Goal: Communication & Community: Answer question/provide support

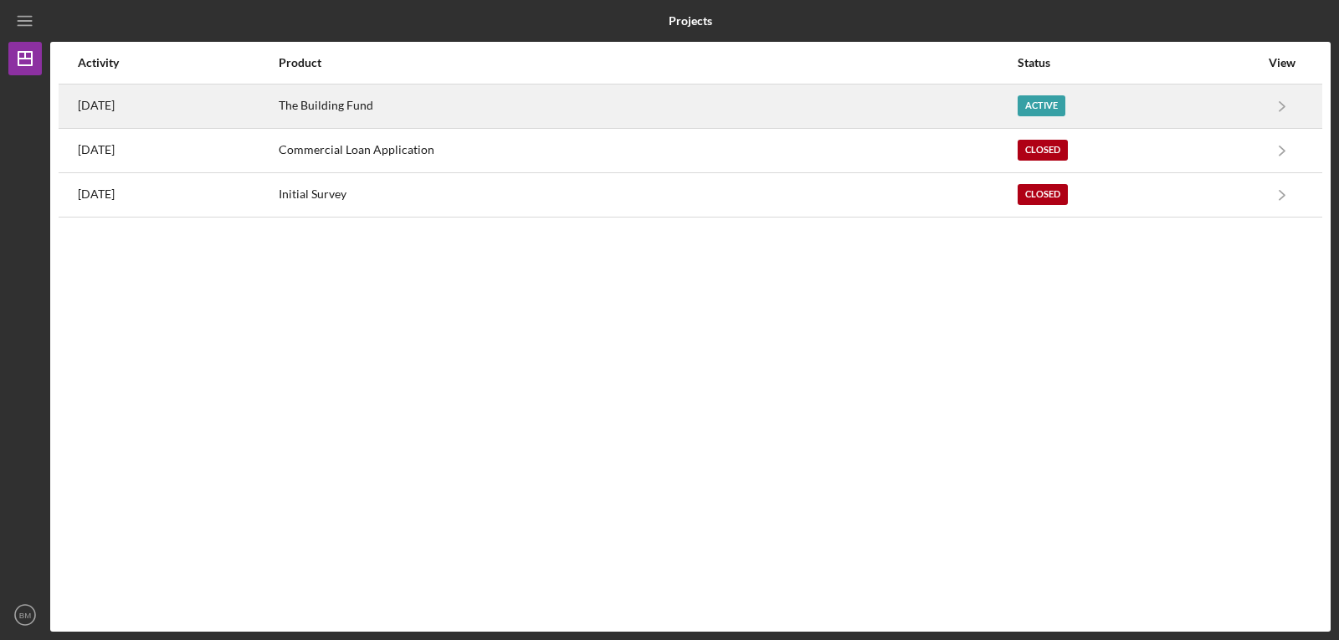
click at [1170, 103] on div "Active" at bounding box center [1138, 106] width 242 height 42
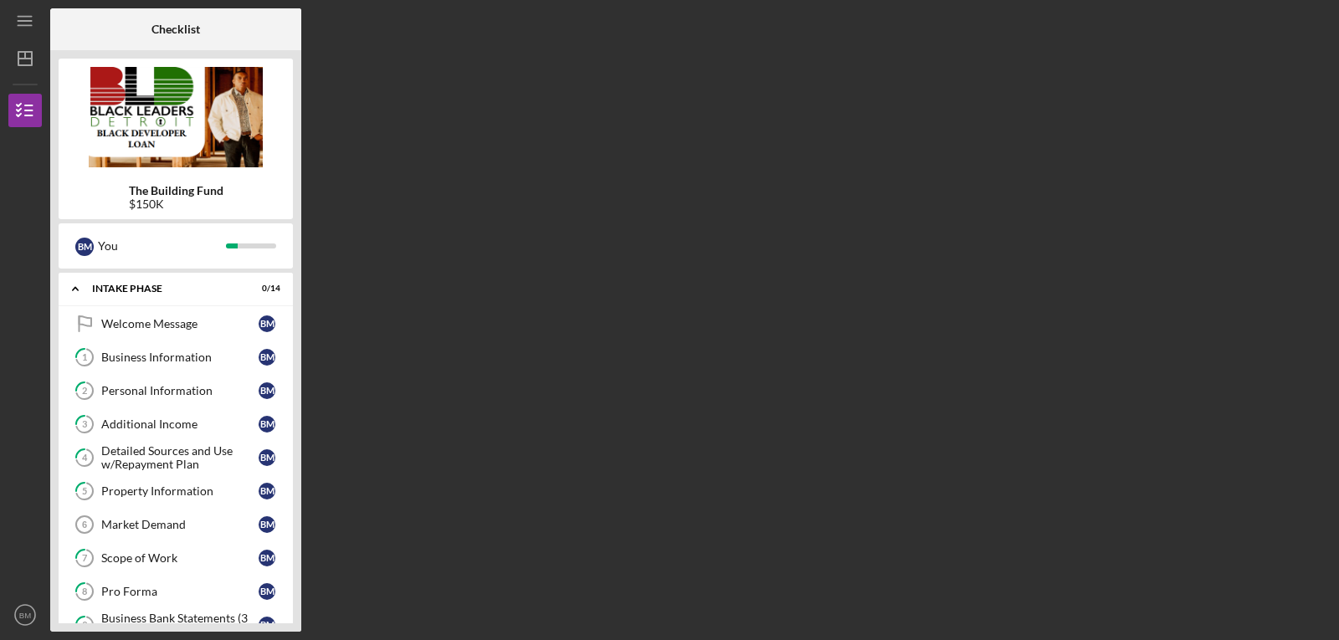
click at [1307, 271] on div "Checklist The Building Fund $150K B M You Icon/Expander Intake Phase 0 / 14 Wel…" at bounding box center [690, 319] width 1280 height 623
click at [296, 376] on div "The Building Fund $150K B M You Icon/Expander Intake Phase 0 / 14 Welcome Messa…" at bounding box center [175, 340] width 251 height 581
click at [187, 495] on div "Property Information" at bounding box center [179, 490] width 157 height 13
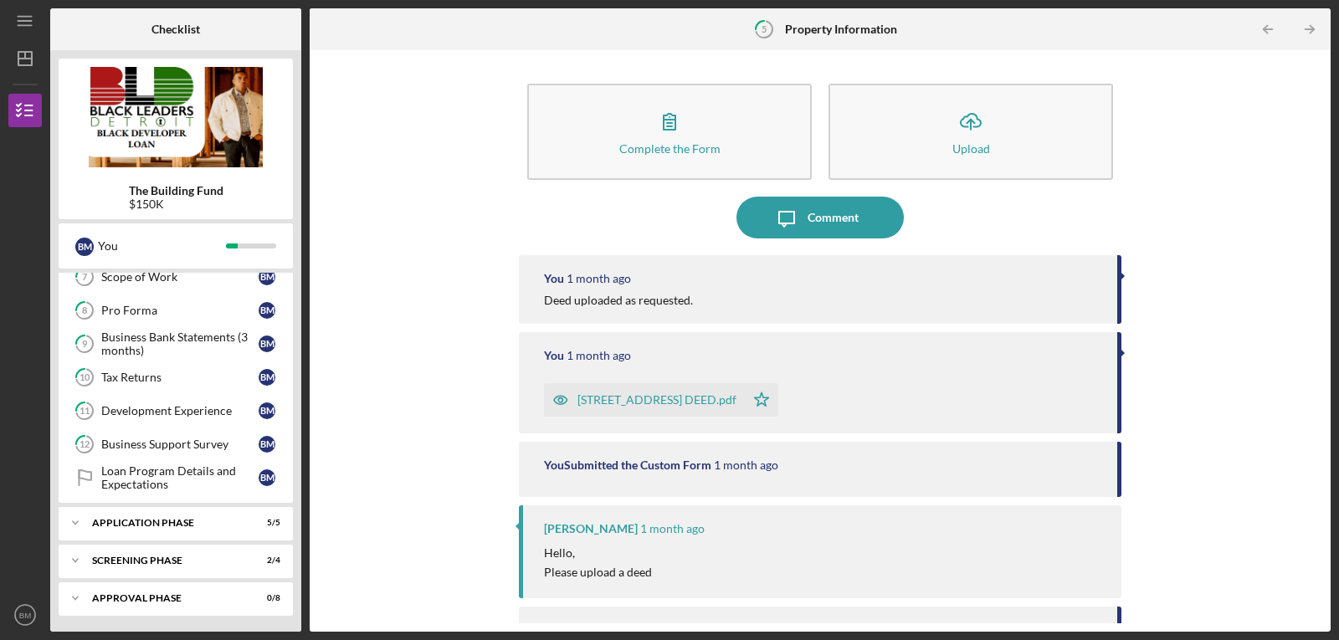
scroll to position [282, 0]
click at [155, 528] on div "Icon/Expander Application Phase 5 / 5" at bounding box center [176, 521] width 234 height 33
drag, startPoint x: 1316, startPoint y: 266, endPoint x: 1328, endPoint y: 309, distance: 44.2
click at [1328, 309] on div "Complete the Form Form Icon/Upload Upload Icon/Message Comment You [DATE] Deed …" at bounding box center [820, 340] width 1021 height 581
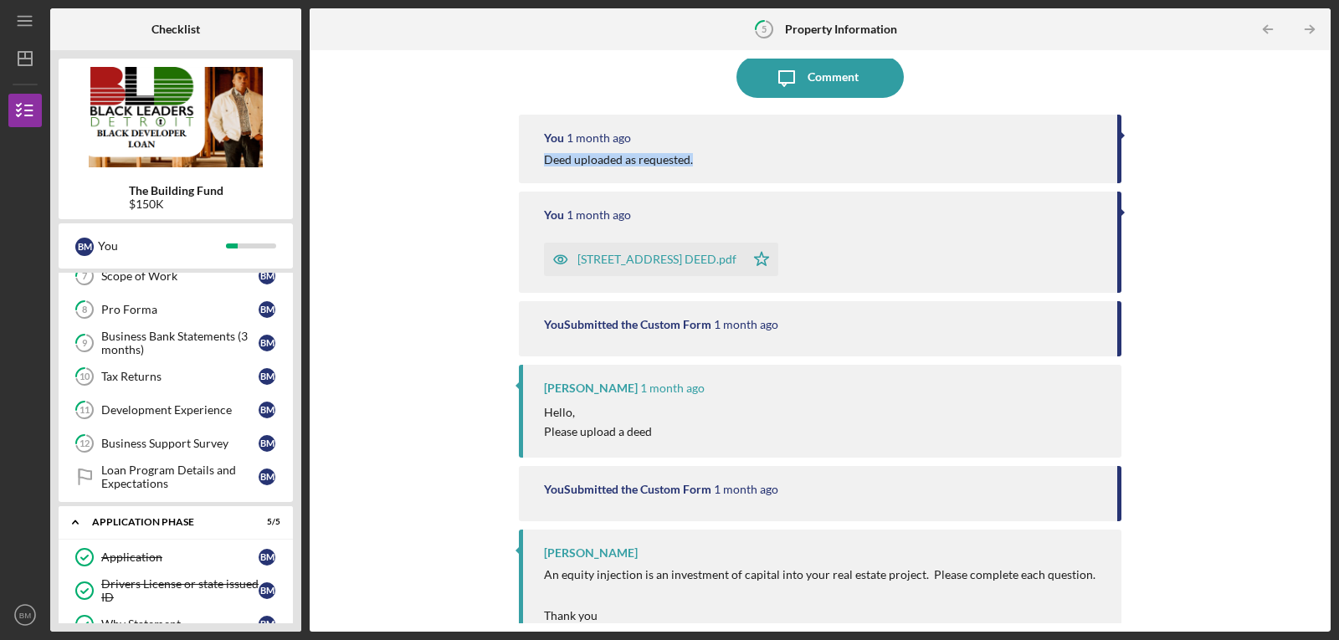
scroll to position [143, 0]
click at [136, 557] on div "Application" at bounding box center [179, 556] width 157 height 13
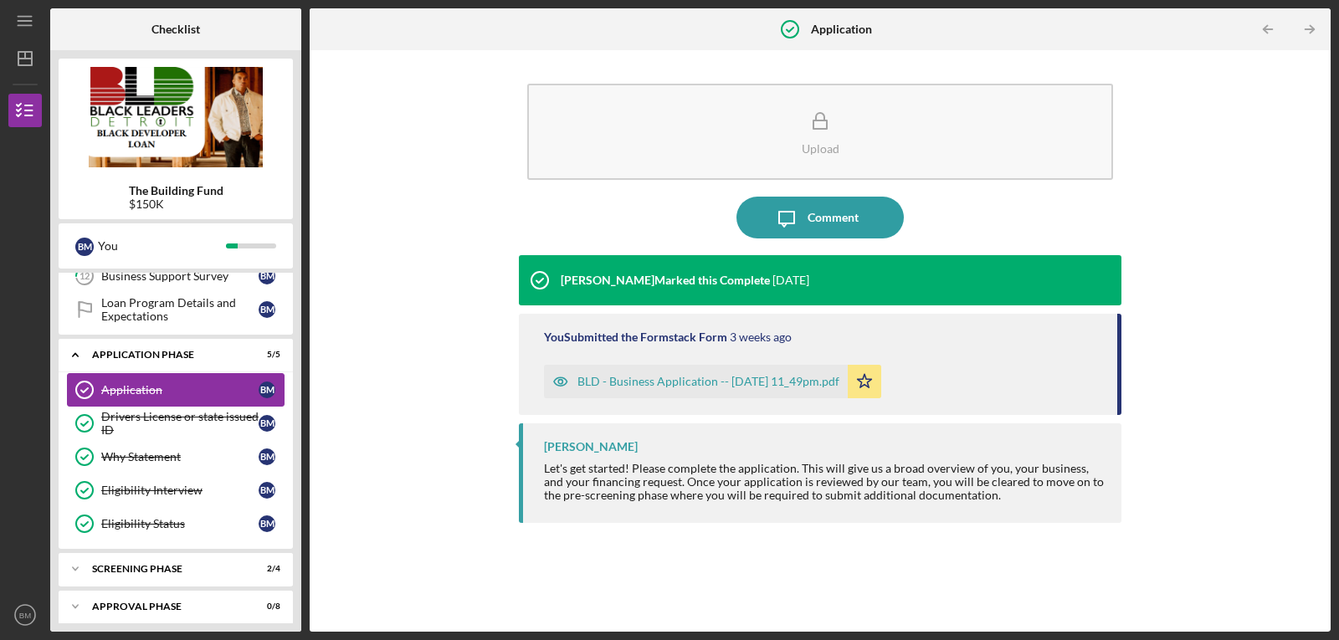
scroll to position [458, 0]
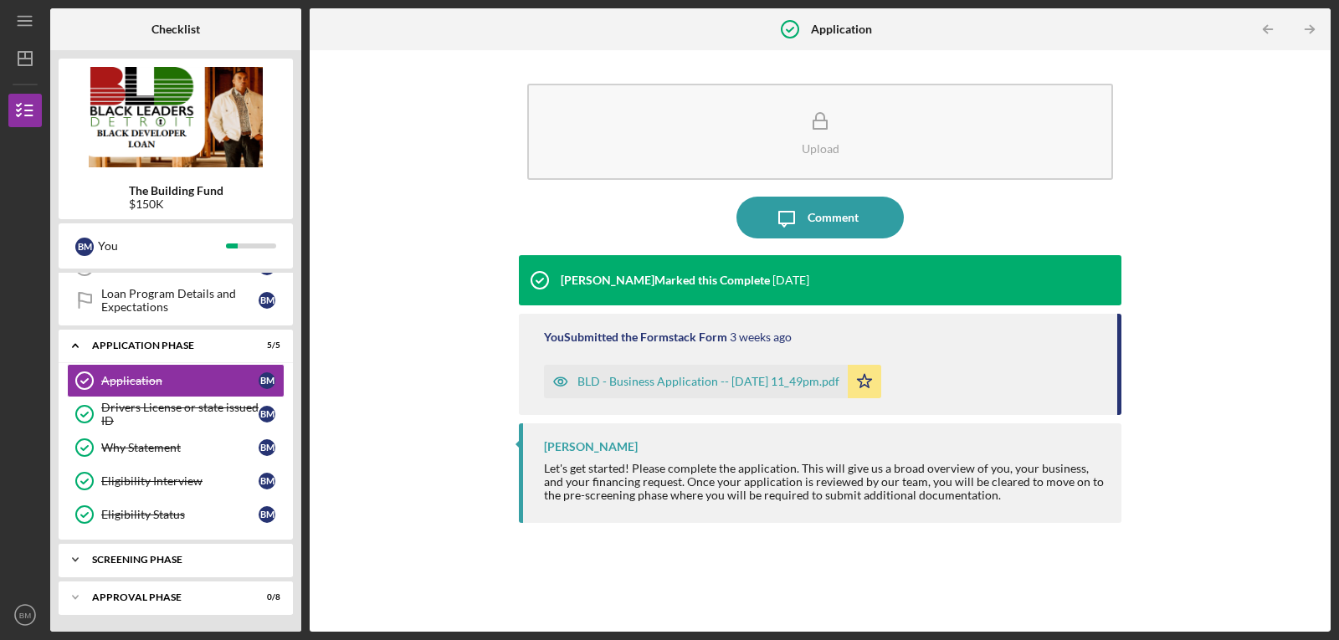
click at [134, 561] on div "Screening Phase" at bounding box center [182, 560] width 180 height 10
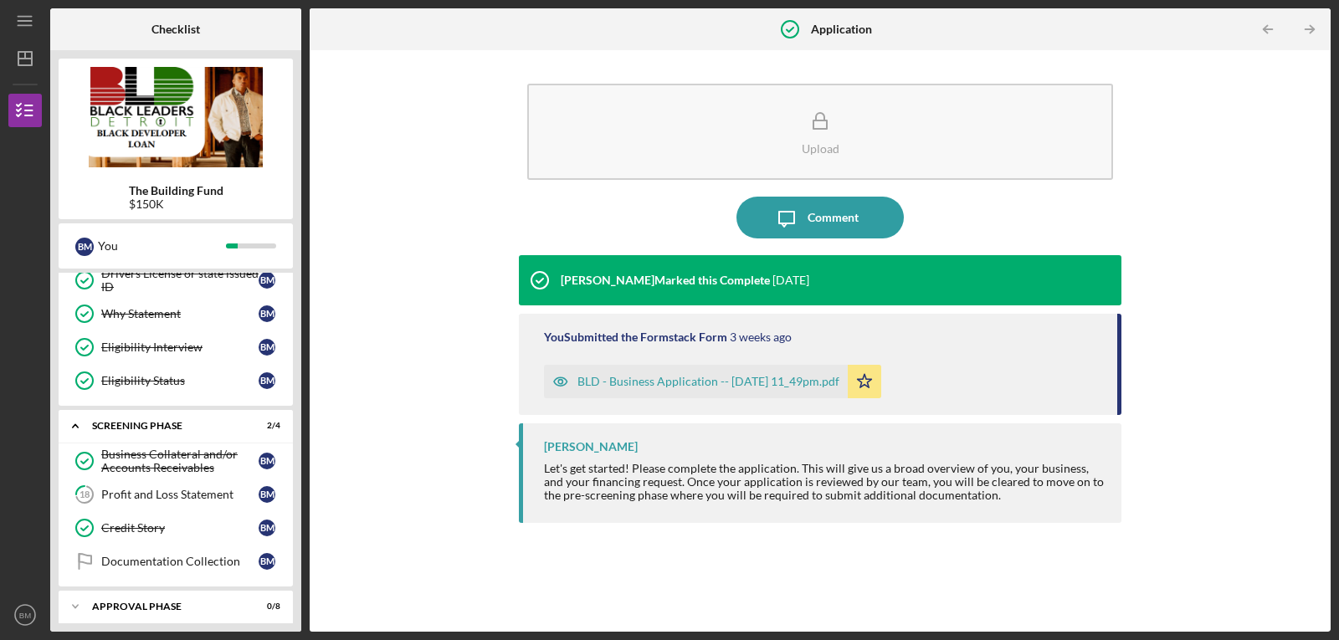
scroll to position [601, 0]
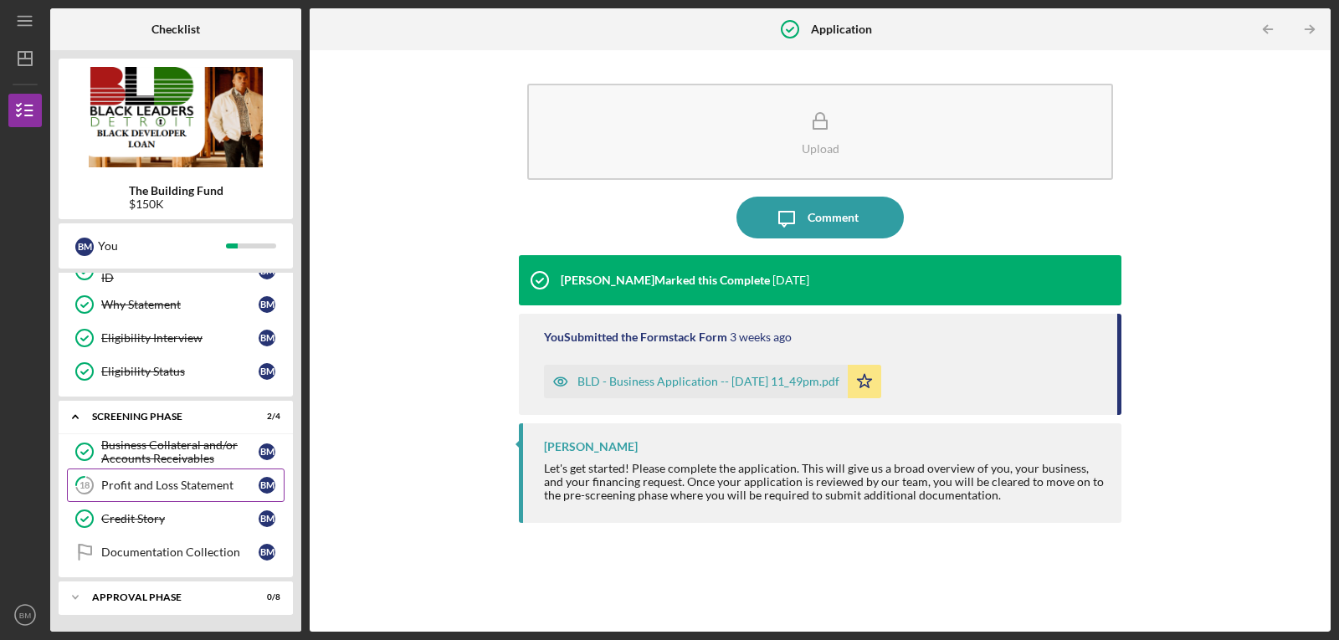
click at [146, 492] on div "Profit and Loss Statement" at bounding box center [179, 485] width 157 height 13
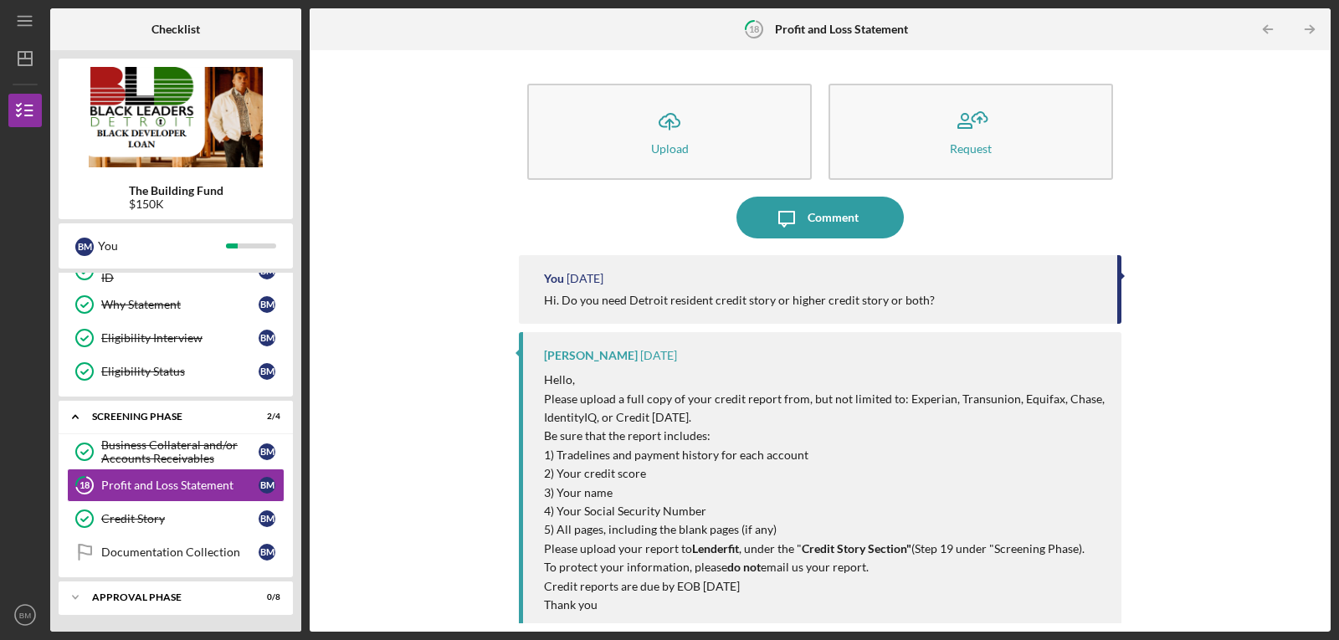
drag, startPoint x: 1316, startPoint y: 307, endPoint x: 1319, endPoint y: 338, distance: 31.1
click at [1319, 338] on div "Icon/Upload Upload Request Icon/Message Comment You [DATE] Hi. Do you need Detr…" at bounding box center [820, 341] width 1004 height 565
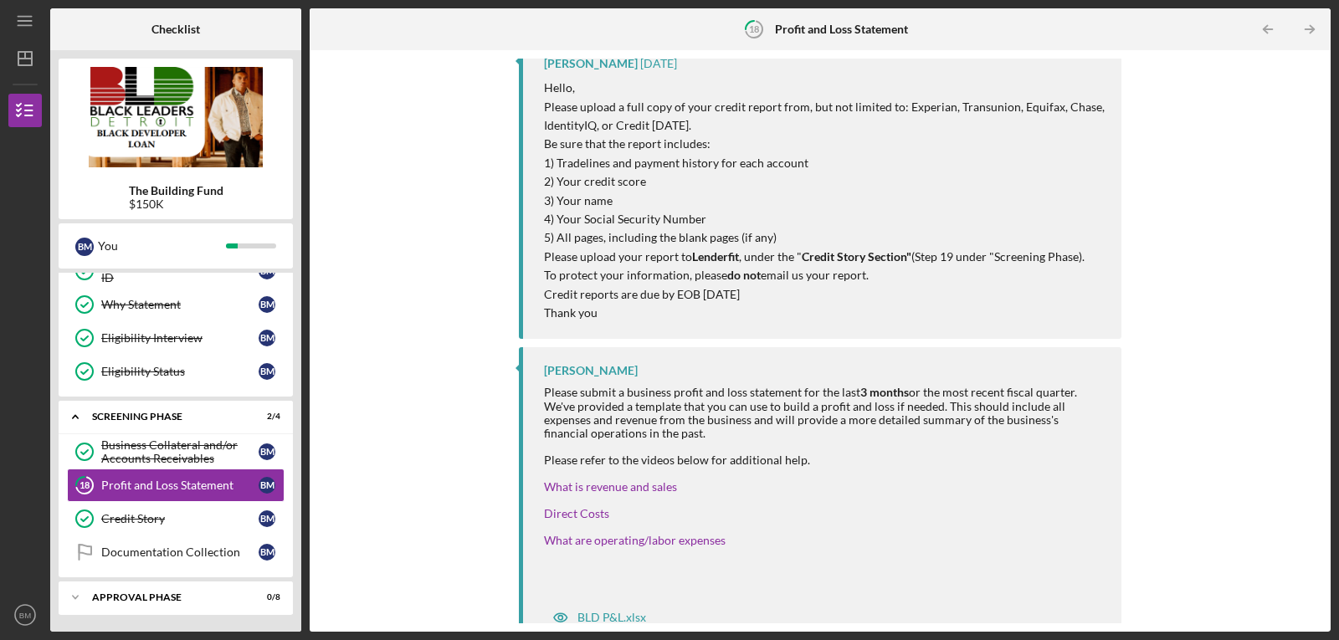
scroll to position [320, 0]
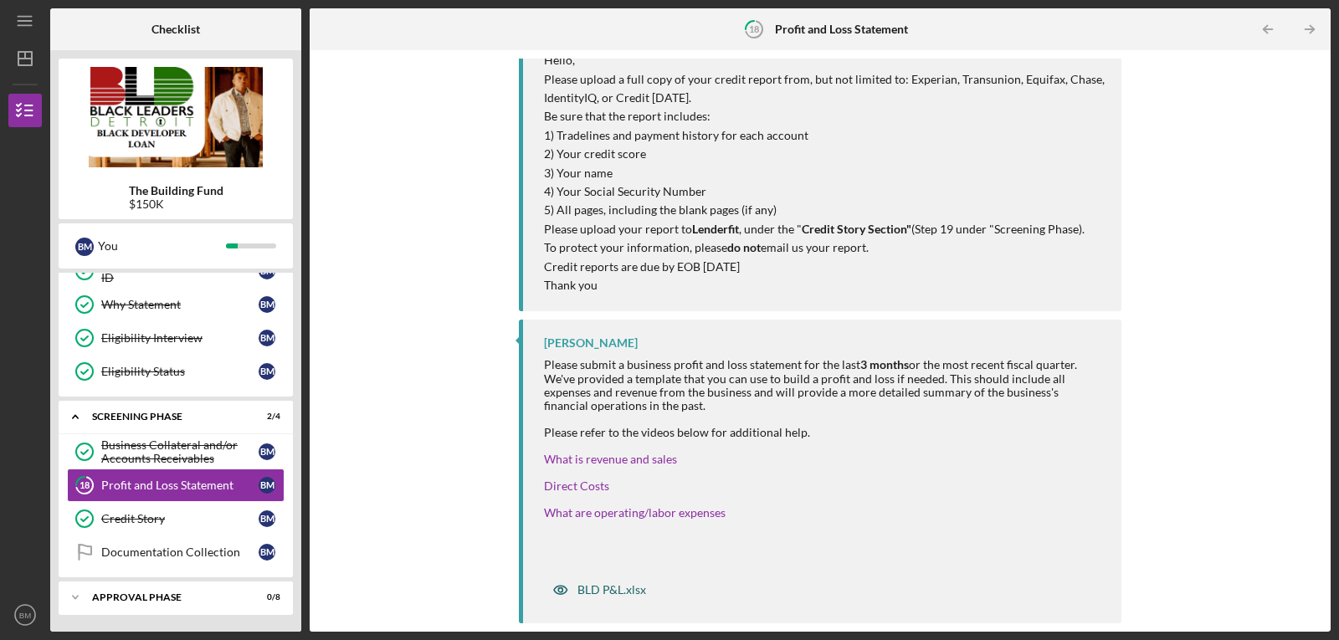
click at [596, 591] on div "BLD P&L.xlsx" at bounding box center [611, 589] width 69 height 13
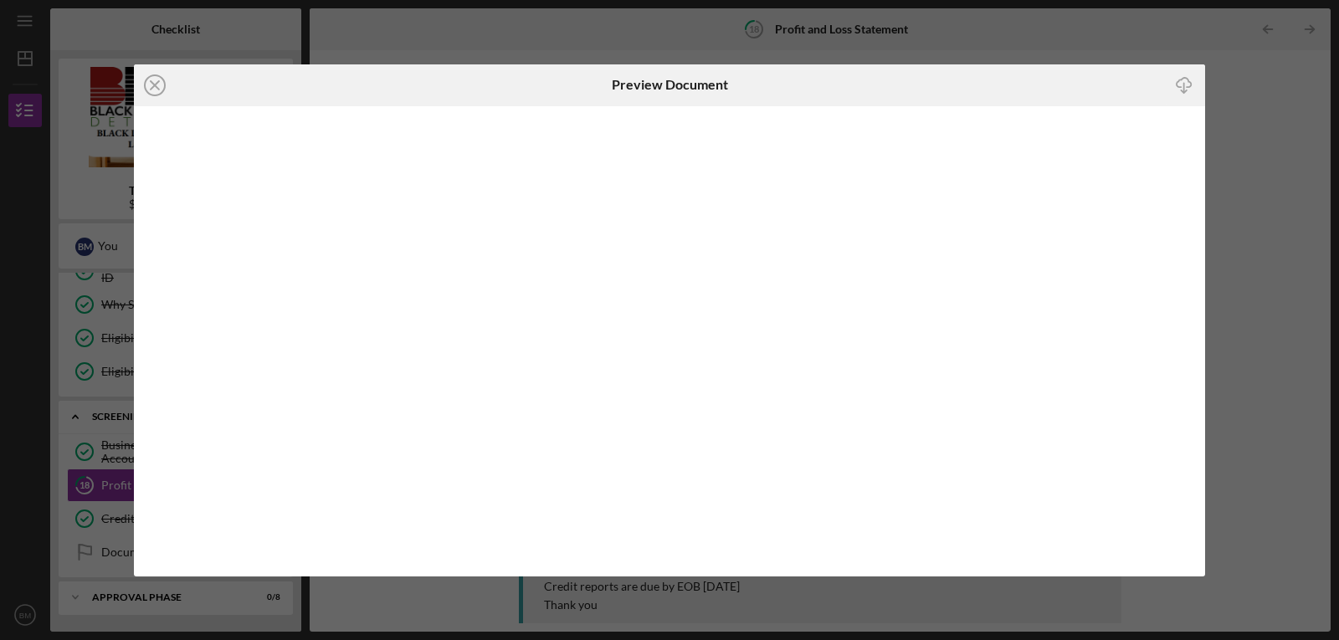
scroll to position [320, 0]
click at [1176, 88] on icon "Icon/Download" at bounding box center [1184, 85] width 38 height 38
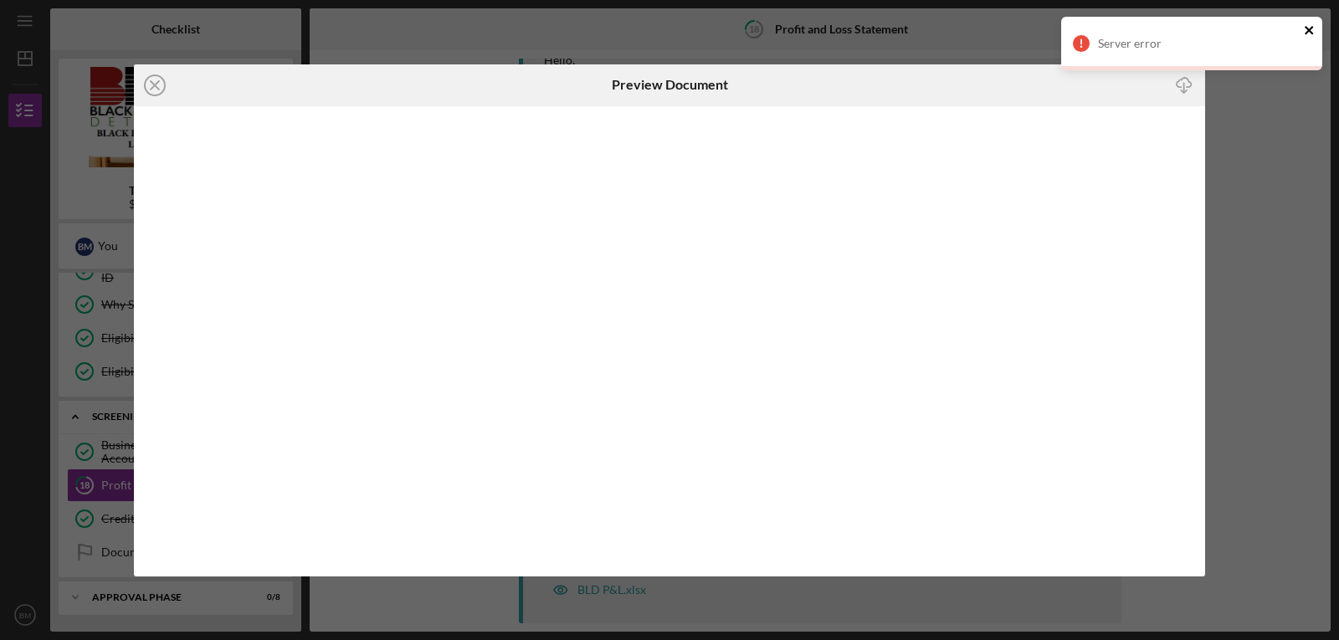
click at [1307, 31] on icon "close" at bounding box center [1308, 30] width 8 height 8
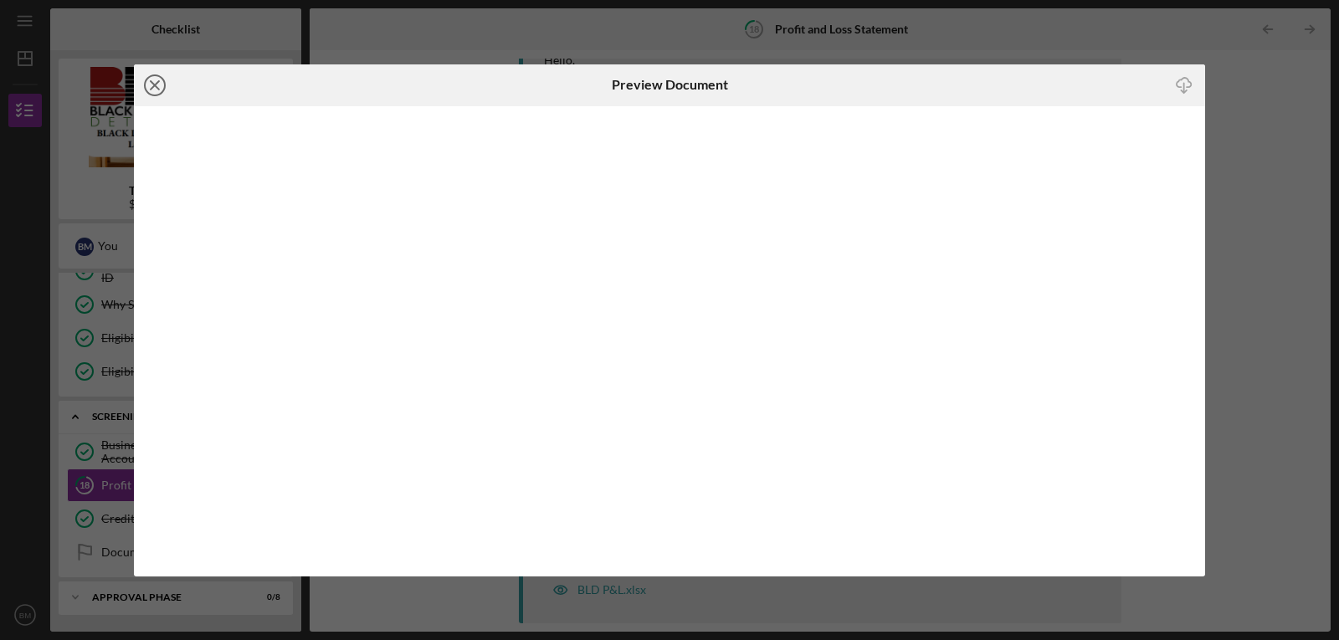
click at [154, 91] on icon "Icon/Close" at bounding box center [155, 85] width 42 height 42
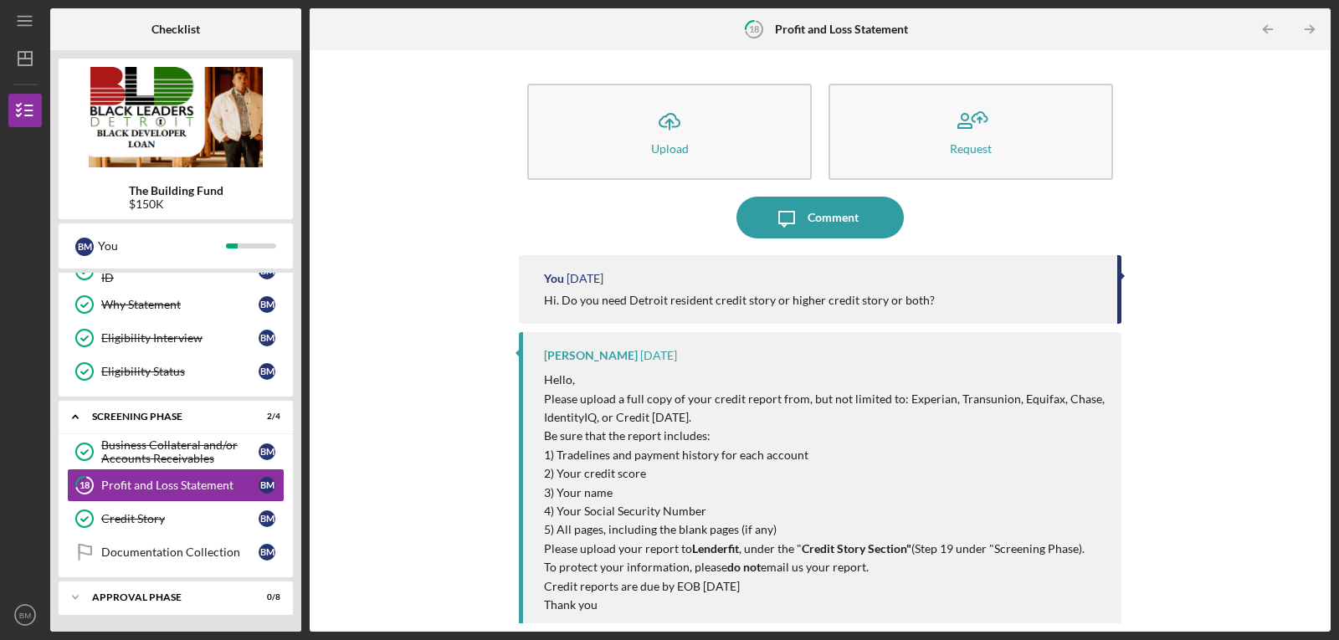
click at [350, 418] on div "Icon/Upload Upload Request Icon/Message Comment You [DATE] Hi. Do you need Detr…" at bounding box center [820, 341] width 1004 height 565
drag, startPoint x: 1323, startPoint y: 283, endPoint x: 1329, endPoint y: 383, distance: 100.6
click at [1329, 383] on div "Icon/Upload Upload Request Icon/Message Comment You [DATE] Hi. Do you need Detr…" at bounding box center [820, 340] width 1021 height 581
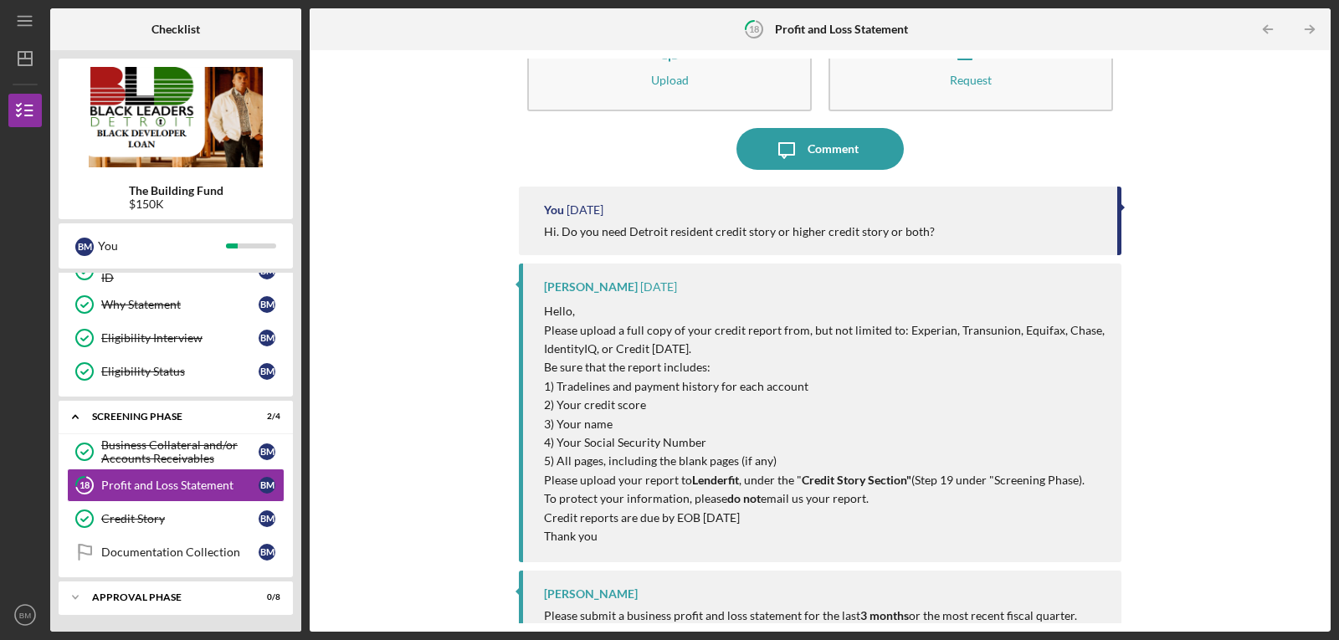
scroll to position [320, 0]
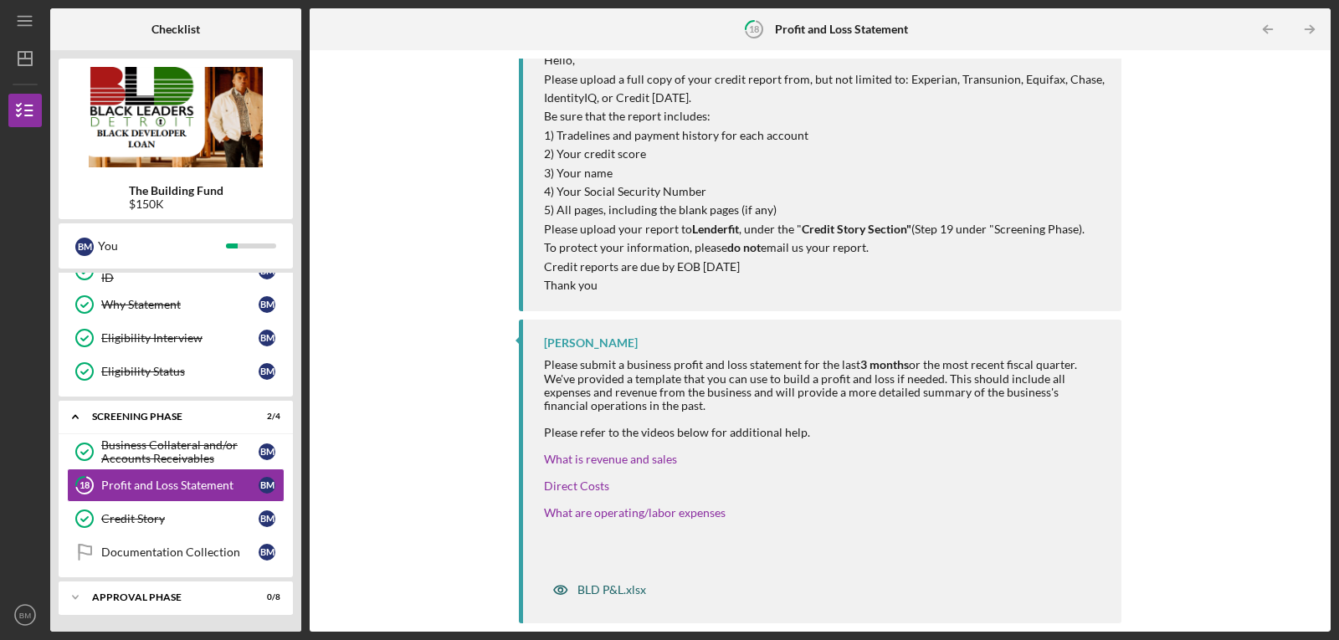
click at [602, 586] on div "BLD P&L.xlsx" at bounding box center [611, 589] width 69 height 13
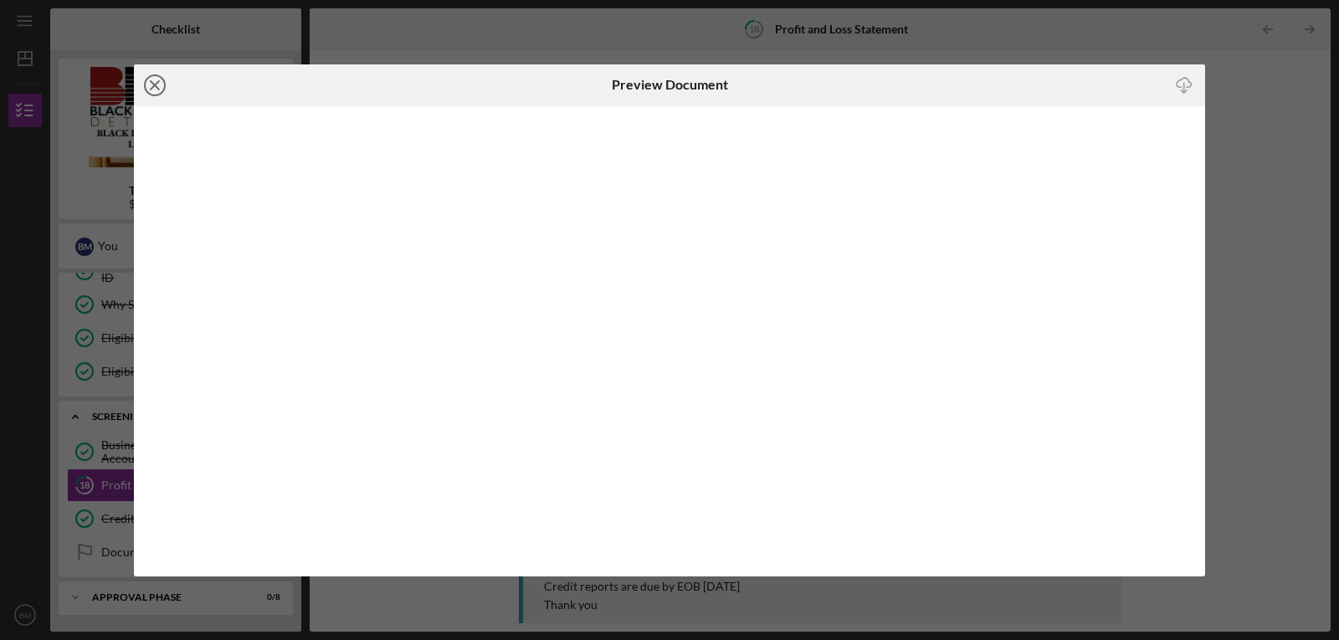
click at [152, 89] on icon "Icon/Close" at bounding box center [155, 85] width 42 height 42
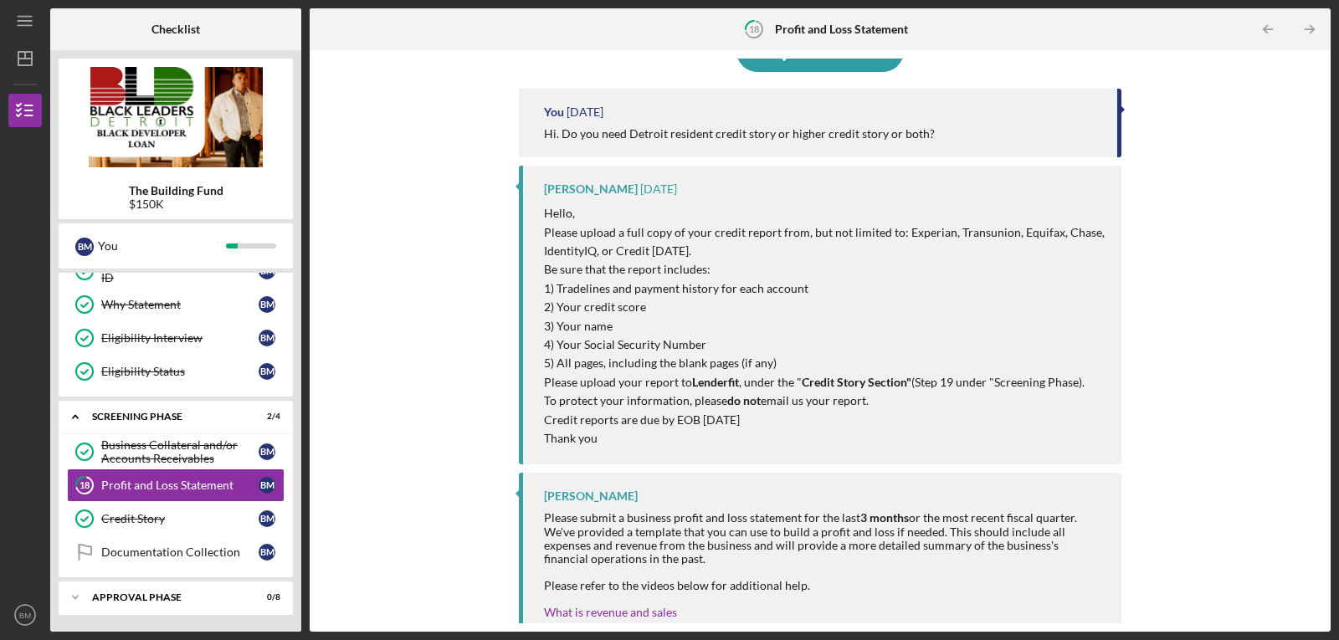
scroll to position [320, 0]
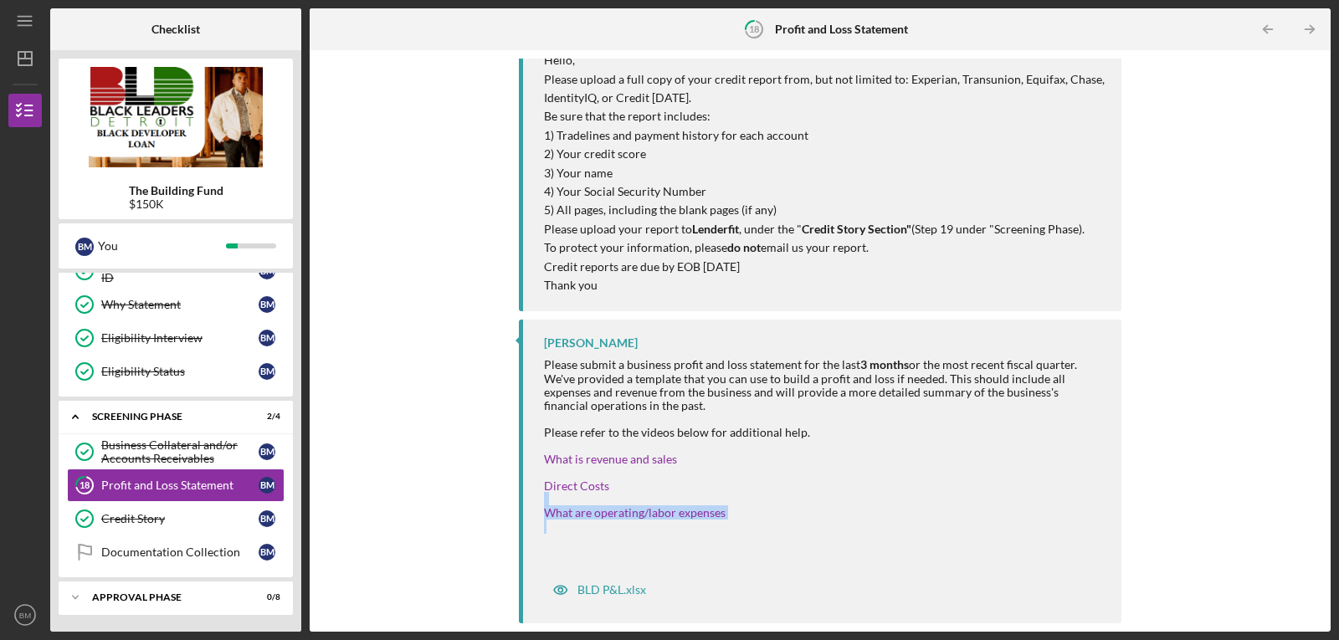
drag, startPoint x: 1315, startPoint y: 490, endPoint x: 1330, endPoint y: 535, distance: 46.8
click at [1330, 535] on div "Icon/Menu 18 Profit and Loss Statement Checklist The Building Fund $150K B M Yo…" at bounding box center [669, 320] width 1339 height 640
click at [764, 513] on div "What are operating/labor expenses" at bounding box center [824, 512] width 561 height 13
drag, startPoint x: 653, startPoint y: 588, endPoint x: 573, endPoint y: 591, distance: 80.4
click at [573, 591] on div "BLD P&L.xlsx" at bounding box center [824, 586] width 561 height 42
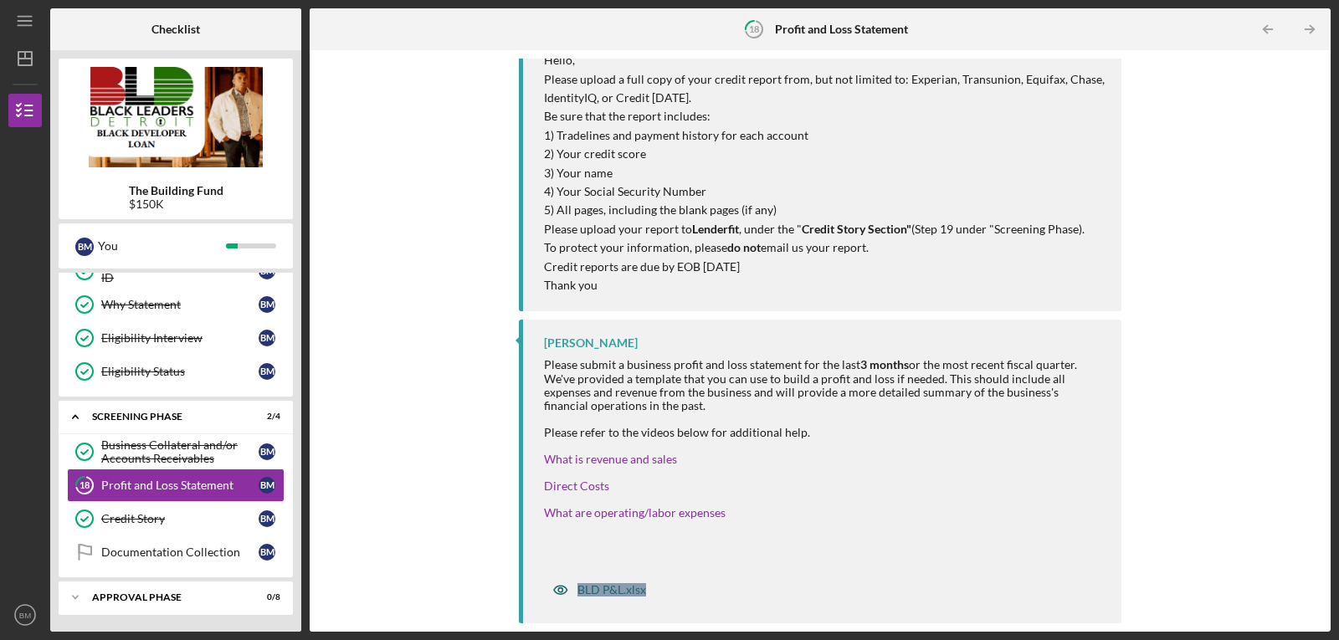
copy div "BLD P&L.xlsx"
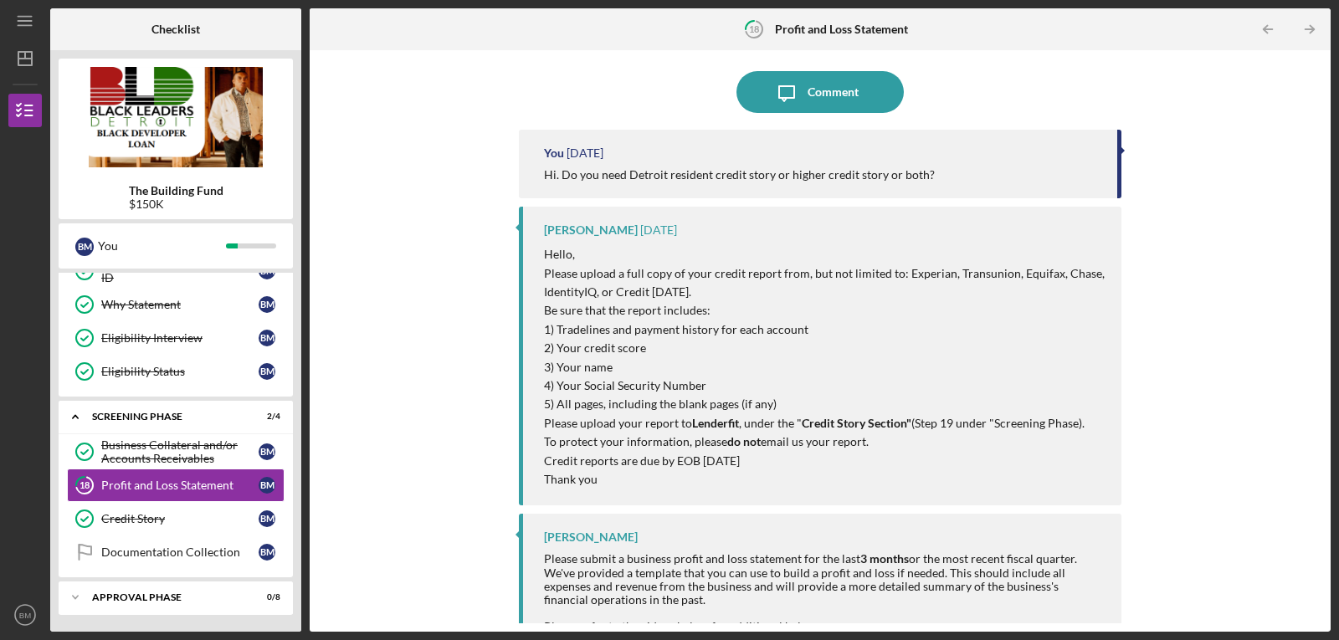
scroll to position [0, 0]
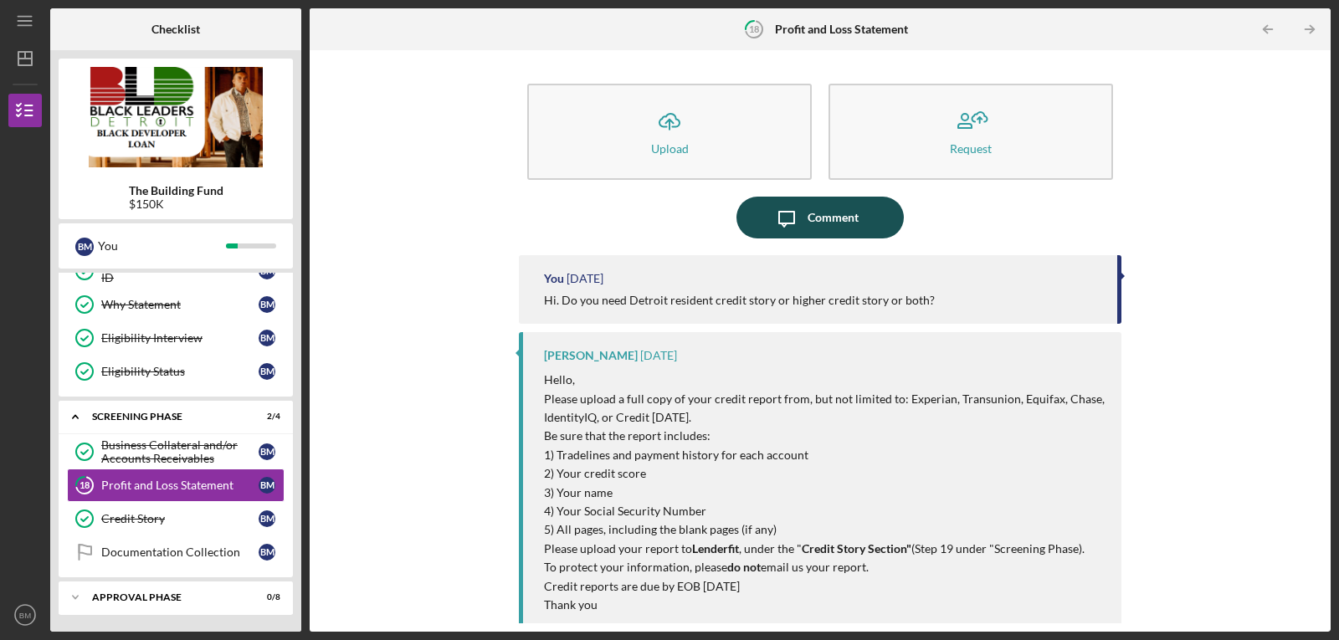
click at [844, 218] on div "Comment" at bounding box center [832, 218] width 51 height 42
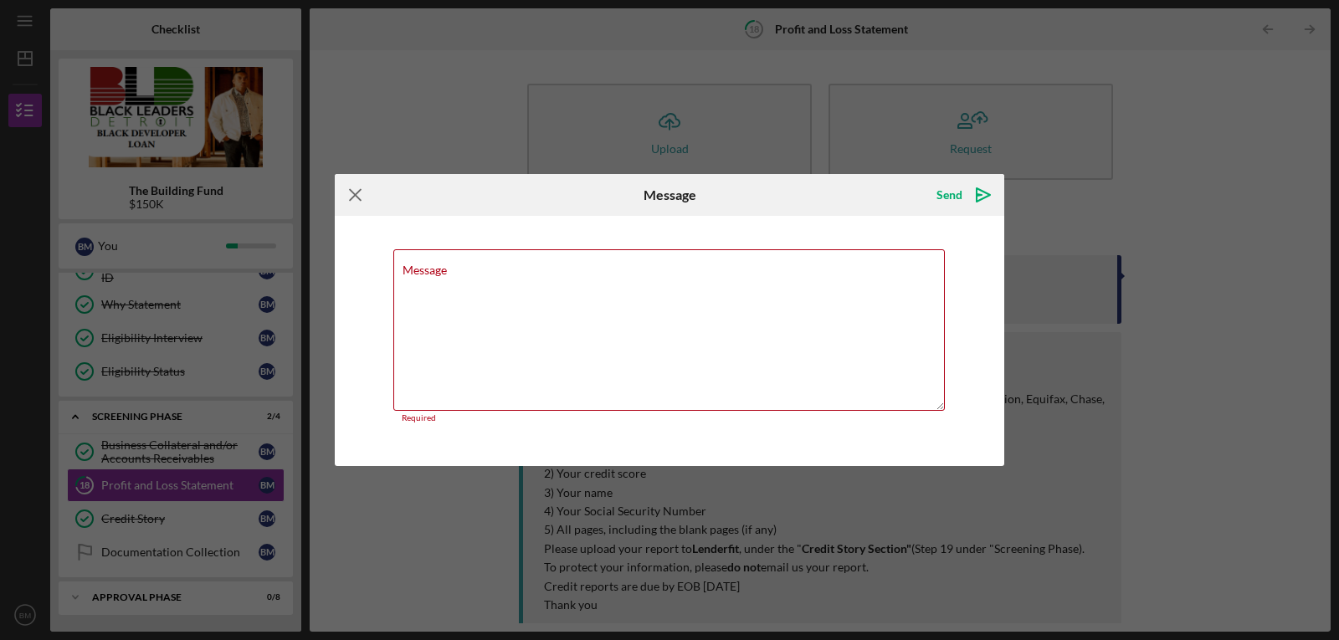
click at [350, 202] on icon "Icon/Menu Close" at bounding box center [356, 195] width 42 height 42
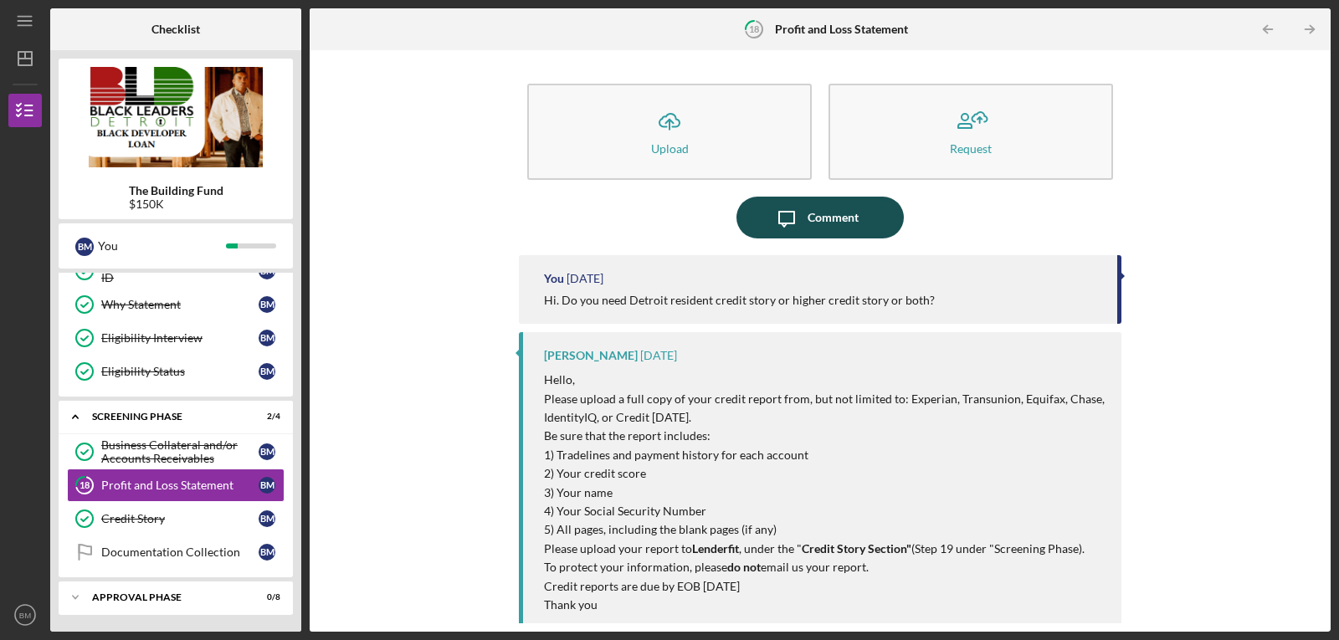
click at [837, 223] on div "Comment" at bounding box center [832, 218] width 51 height 42
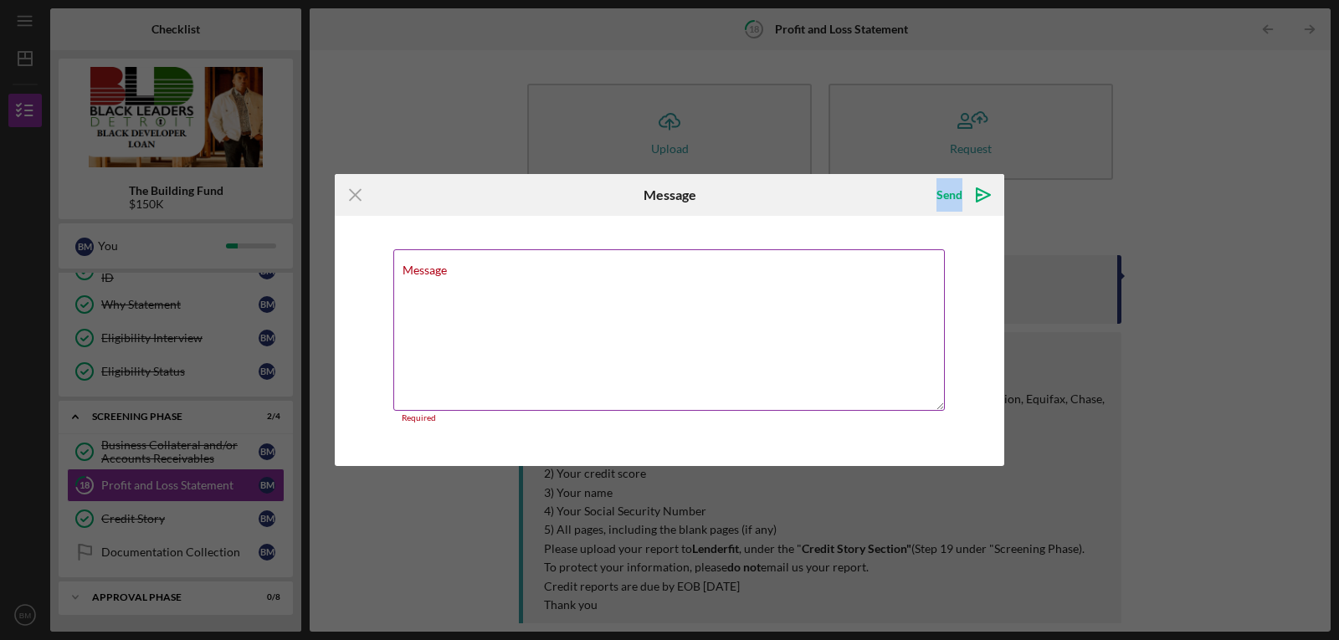
drag, startPoint x: 761, startPoint y: 190, endPoint x: 802, endPoint y: 327, distance: 143.2
click at [802, 327] on form "Icon/Menu Close Message Send Icon/icon-invite-send Message Required Cancel Send…" at bounding box center [669, 320] width 669 height 293
drag, startPoint x: 576, startPoint y: 193, endPoint x: 714, endPoint y: 171, distance: 140.7
click at [714, 171] on div "Icon/Menu Close Message Send Icon/icon-invite-send Message Required Cancel Send…" at bounding box center [669, 320] width 1339 height 640
click at [522, 279] on textarea "Message" at bounding box center [668, 329] width 551 height 161
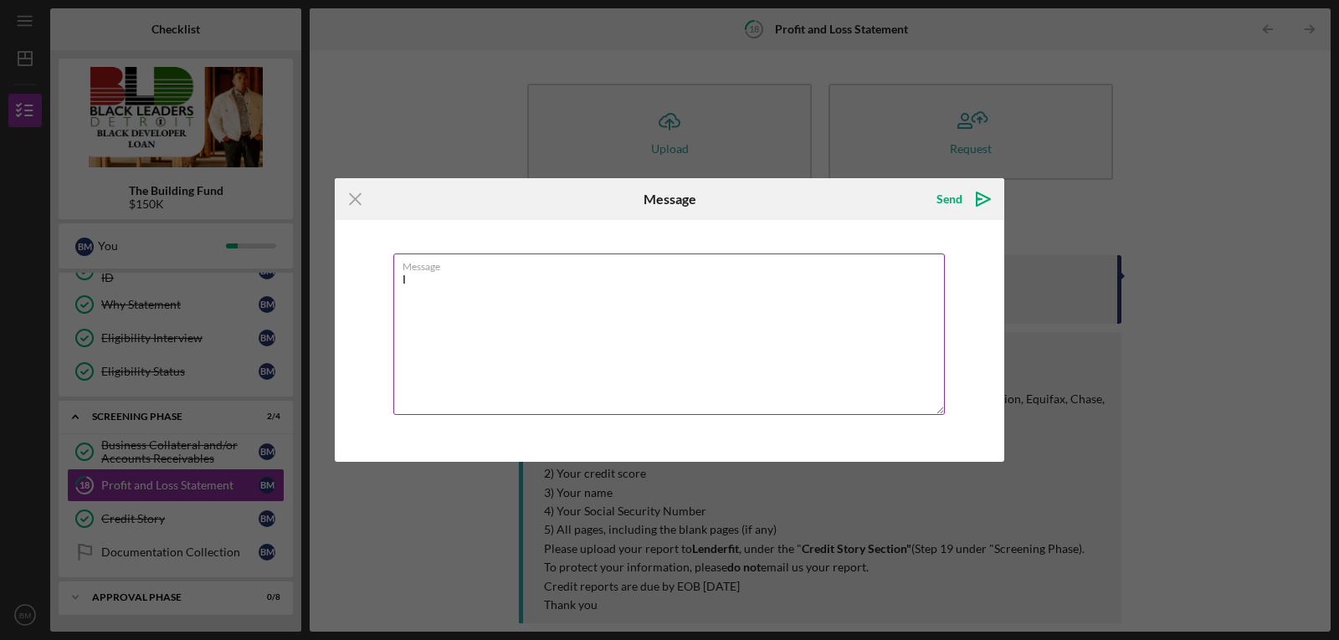
type textarea "I"
paste textarea "BLD P&L.xlsx"
click at [427, 279] on textarea "The BLD P&L.xlsx" at bounding box center [668, 333] width 551 height 161
click at [504, 278] on textarea "The "BLD P&L.xlsx" at bounding box center [668, 333] width 551 height 161
click at [408, 279] on textarea "The "BLD P&L.xlsx" file" at bounding box center [668, 333] width 551 height 161
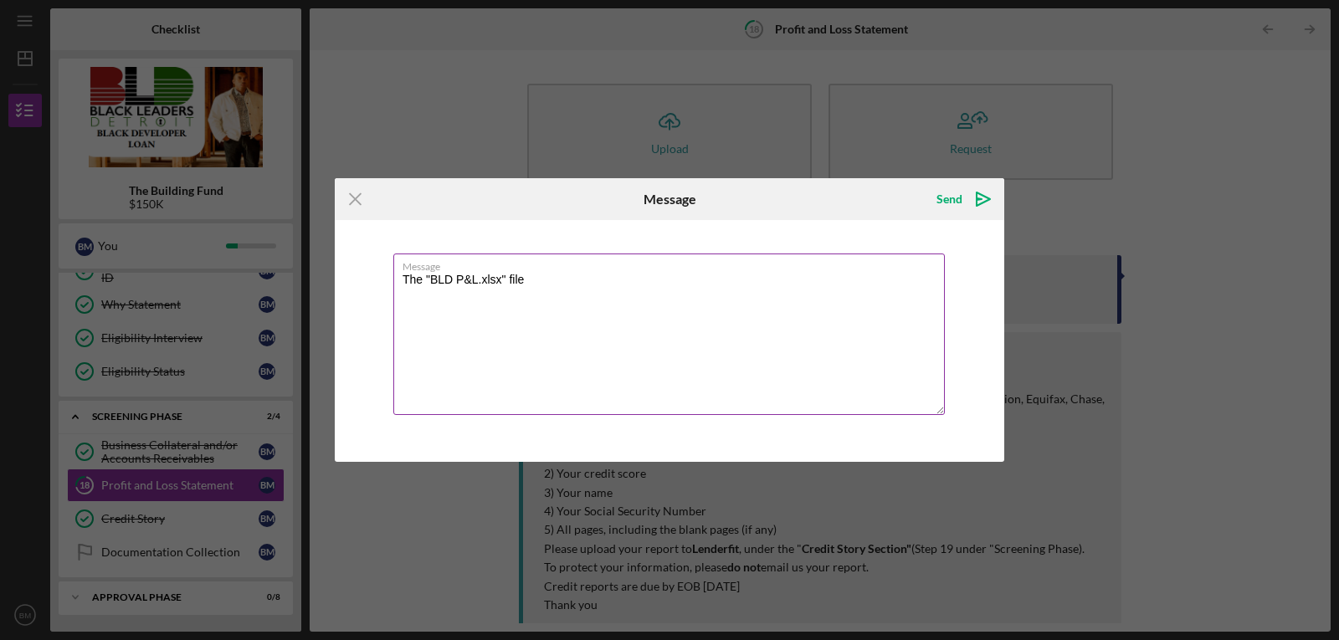
click at [419, 281] on textarea "The "BLD P&L.xlsx" file" at bounding box center [668, 333] width 551 height 161
click at [421, 281] on textarea "The "BLD P&L.xlsx" file" at bounding box center [668, 333] width 551 height 161
click at [617, 281] on textarea "I tried to open the "BLD P&L.xlsx" file" at bounding box center [668, 333] width 551 height 161
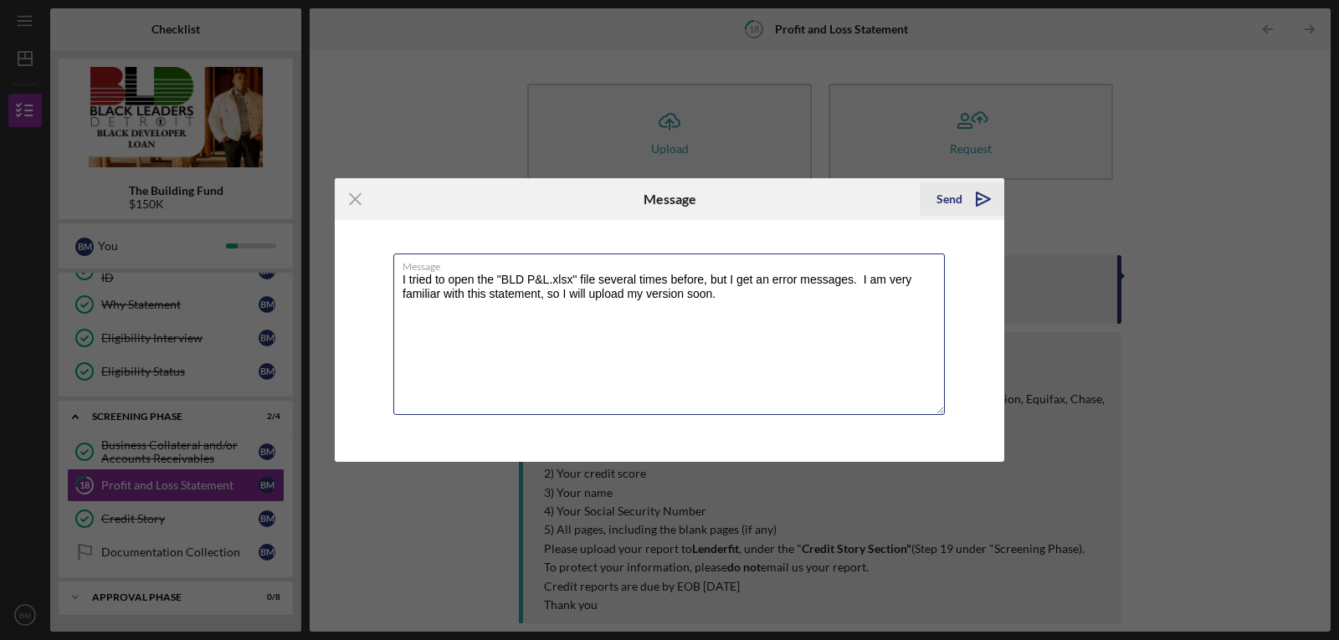
type textarea "I tried to open the "BLD P&L.xlsx" file several times before, but I get an erro…"
click at [950, 200] on div "Send" at bounding box center [949, 198] width 26 height 33
